Goal: Task Accomplishment & Management: Manage account settings

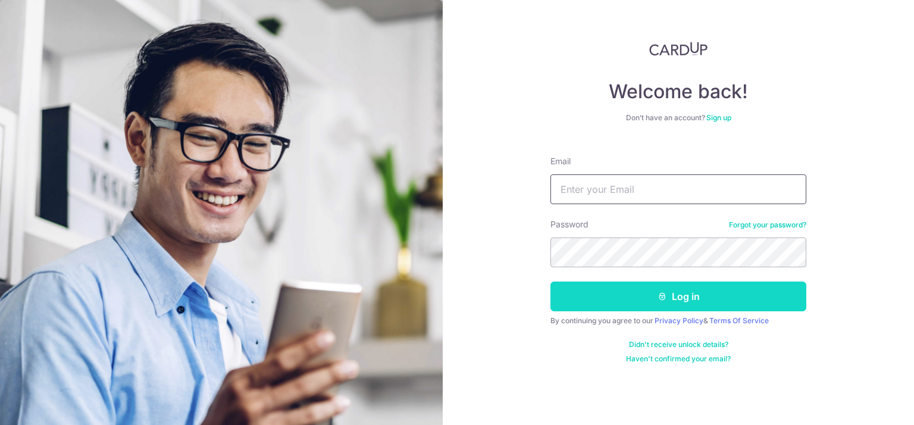
type input "[EMAIL_ADDRESS][DOMAIN_NAME]"
click at [673, 296] on button "Log in" at bounding box center [679, 297] width 256 height 30
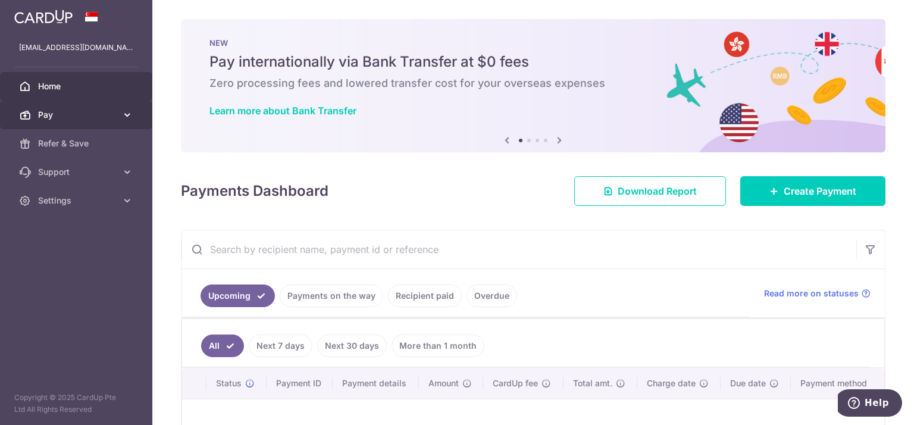
click at [121, 116] on link "Pay" at bounding box center [76, 115] width 152 height 29
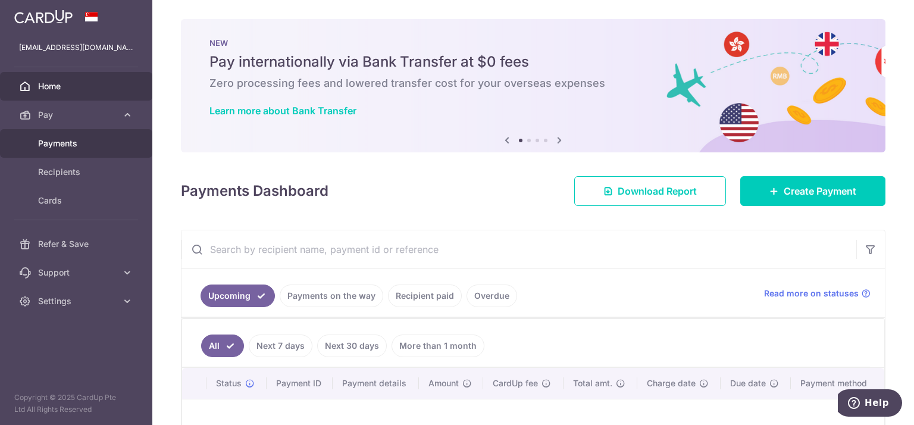
click at [74, 150] on link "Payments" at bounding box center [76, 143] width 152 height 29
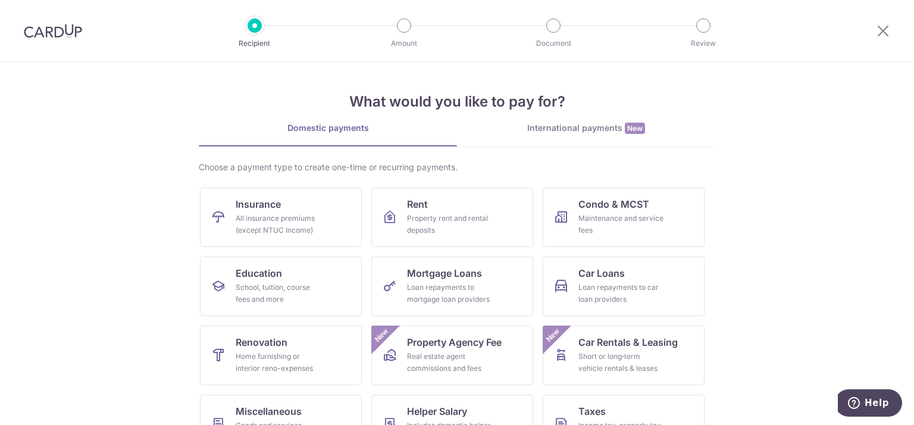
click at [75, 39] on div at bounding box center [53, 31] width 106 height 62
click at [62, 35] on img at bounding box center [53, 31] width 58 height 14
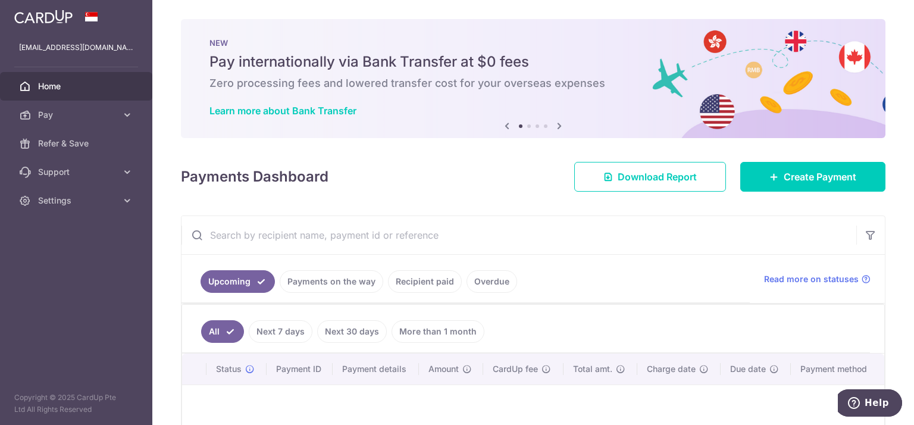
click at [361, 293] on ul "Upcoming Payments on the way Recipient paid Overdue" at bounding box center [466, 279] width 569 height 48
click at [364, 284] on link "Payments on the way" at bounding box center [332, 281] width 104 height 23
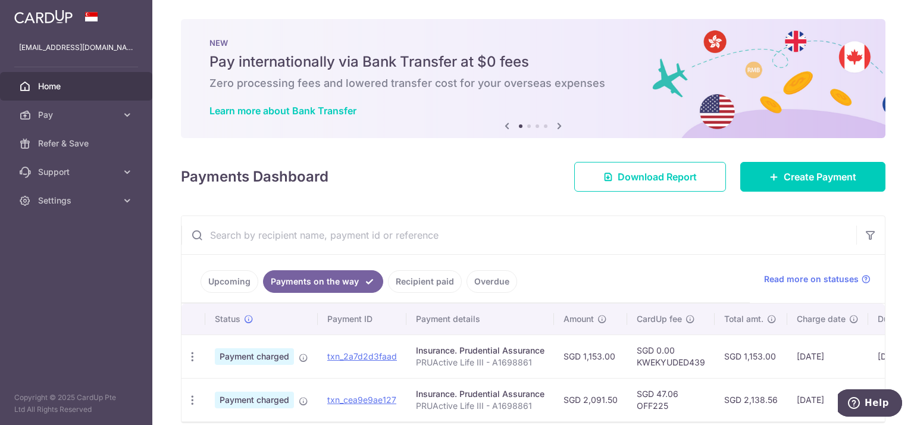
scroll to position [59, 0]
